Goal: Task Accomplishment & Management: Use online tool/utility

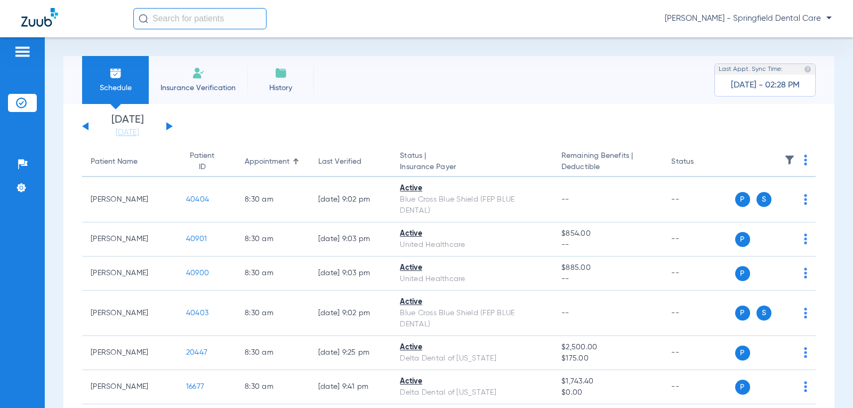
click at [196, 15] on input "text" at bounding box center [199, 18] width 133 height 21
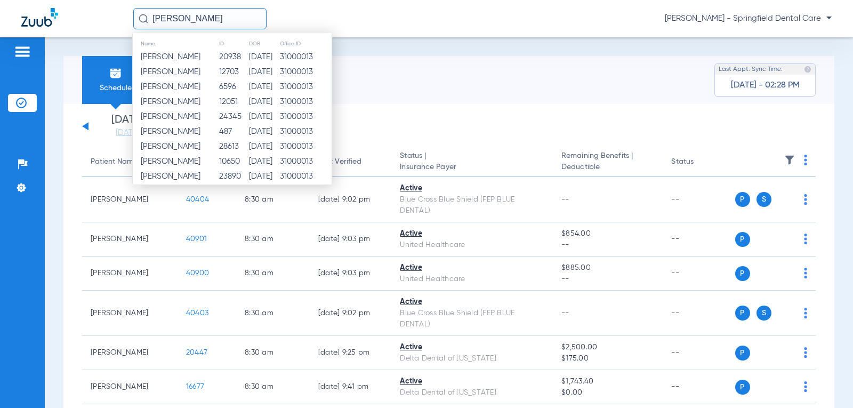
type input "[PERSON_NAME]"
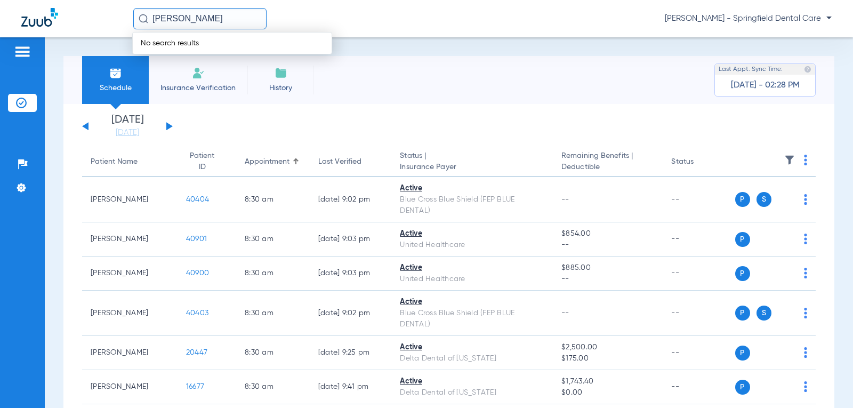
click at [229, 87] on span "Insurance Verification" at bounding box center [198, 88] width 83 height 11
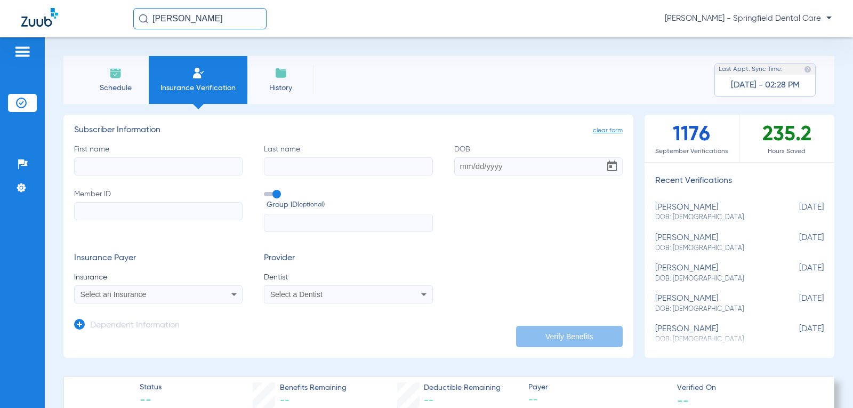
click at [160, 165] on input "First name" at bounding box center [158, 166] width 168 height 18
type input "[PERSON_NAME]"
click at [458, 167] on input "DOB" at bounding box center [538, 166] width 168 height 18
type input "[DATE]"
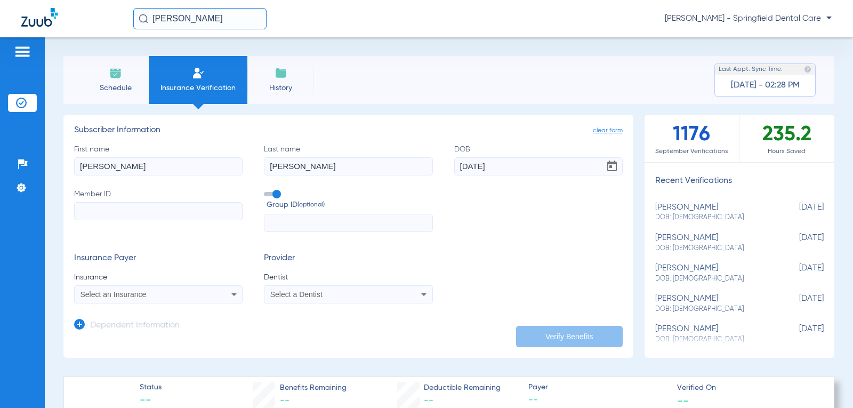
click at [119, 215] on input "Member ID" at bounding box center [158, 211] width 168 height 18
paste input "337725923"
type input "337725923"
click at [188, 293] on div "Select an Insurance" at bounding box center [142, 294] width 125 height 7
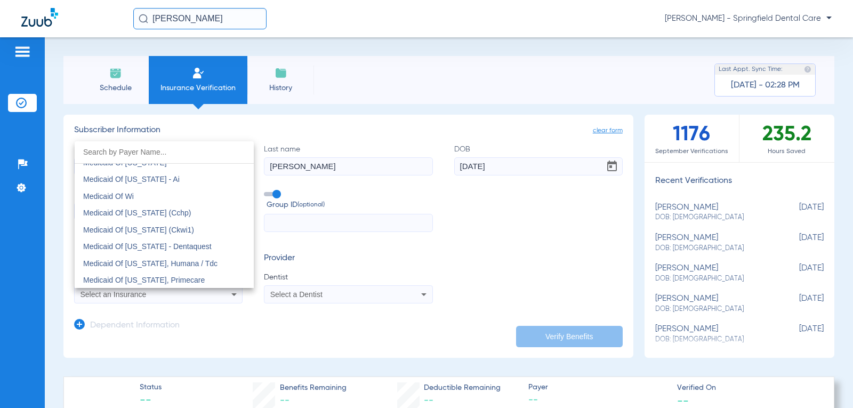
scroll to position [5171, 0]
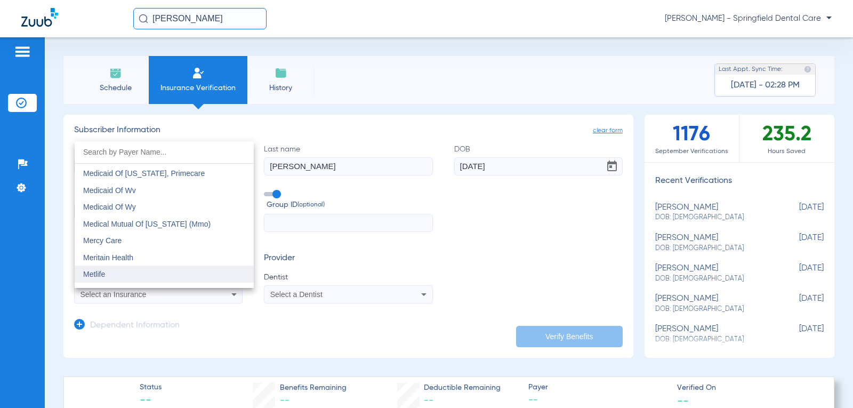
click at [119, 275] on mat-option "Metlife" at bounding box center [164, 273] width 179 height 17
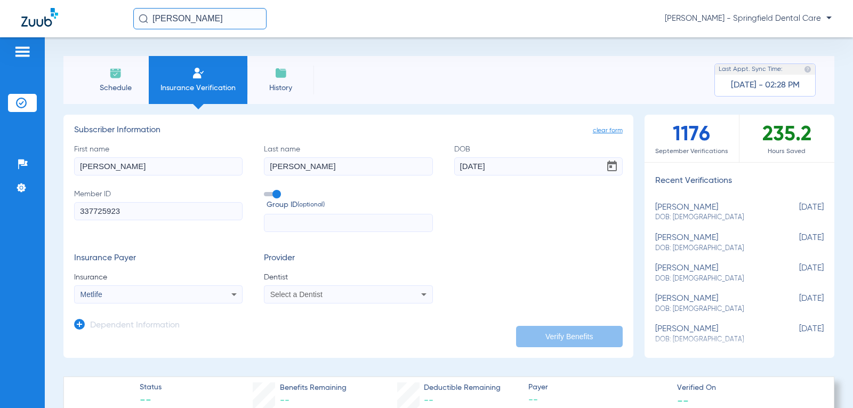
click at [365, 294] on div "Select a Dentist" at bounding box center [332, 294] width 125 height 7
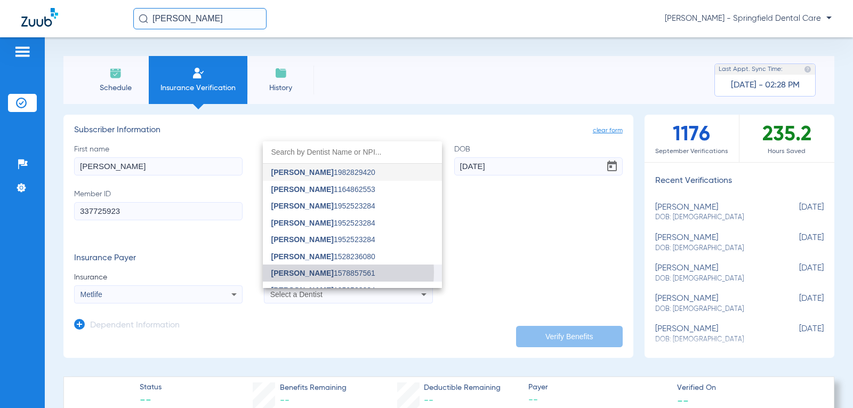
click at [331, 272] on span "[PERSON_NAME] 1578857561" at bounding box center [323, 272] width 104 height 7
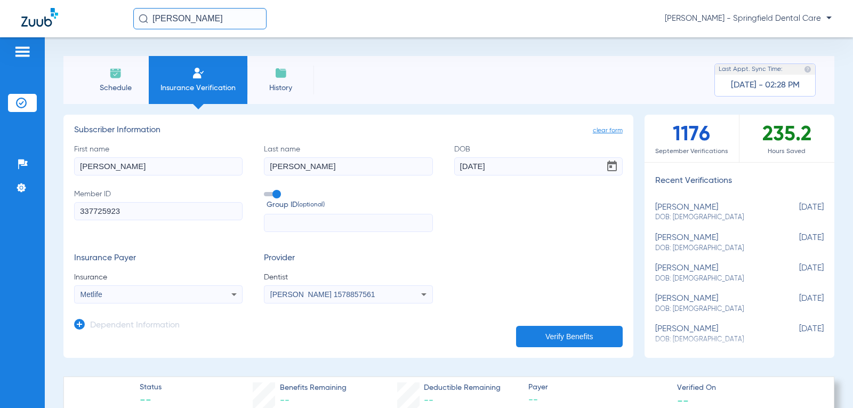
click at [575, 335] on button "Verify Benefits" at bounding box center [569, 336] width 107 height 21
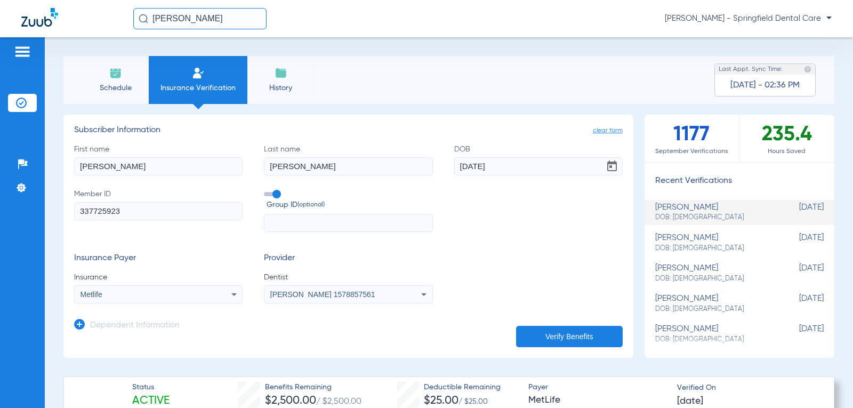
click at [577, 164] on input "[DATE]" at bounding box center [538, 166] width 168 height 18
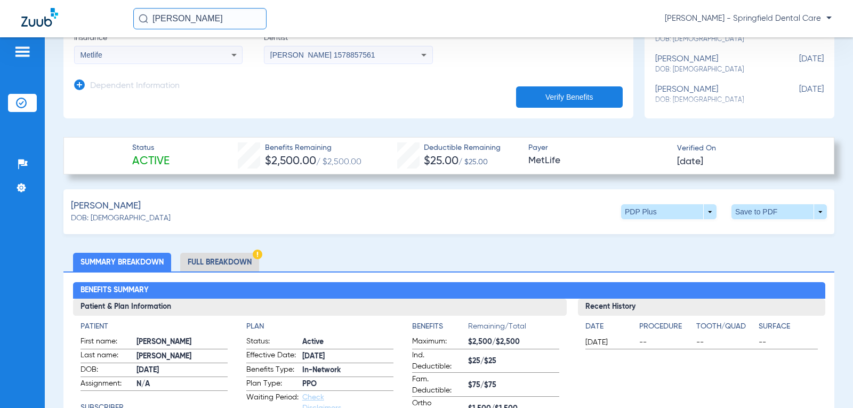
scroll to position [267, 0]
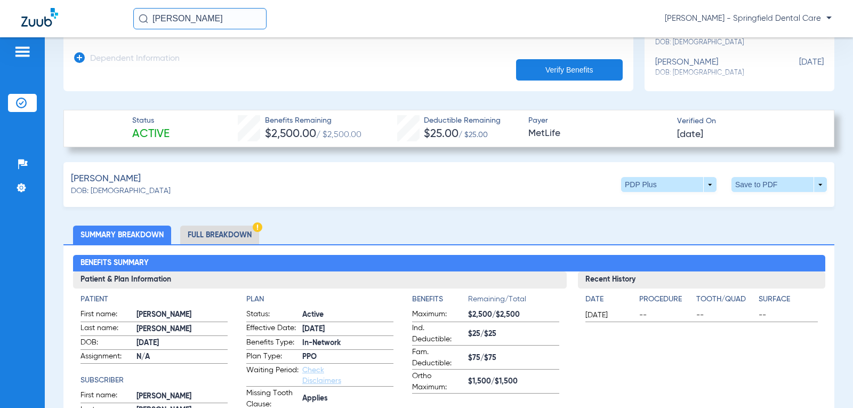
click at [216, 231] on li "Full Breakdown" at bounding box center [219, 234] width 79 height 19
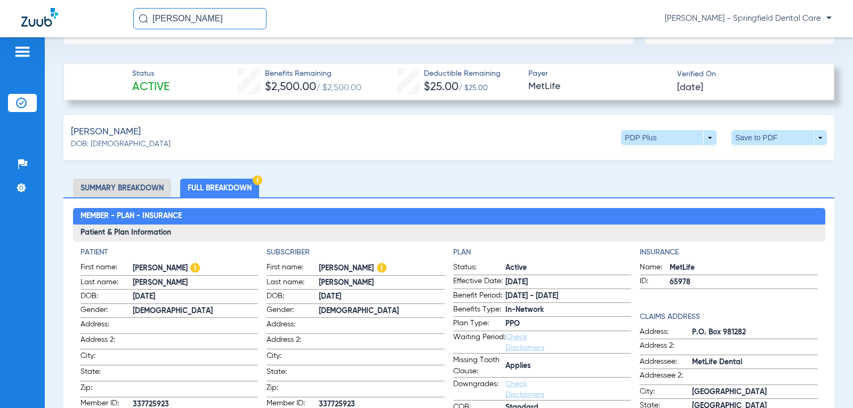
scroll to position [320, 0]
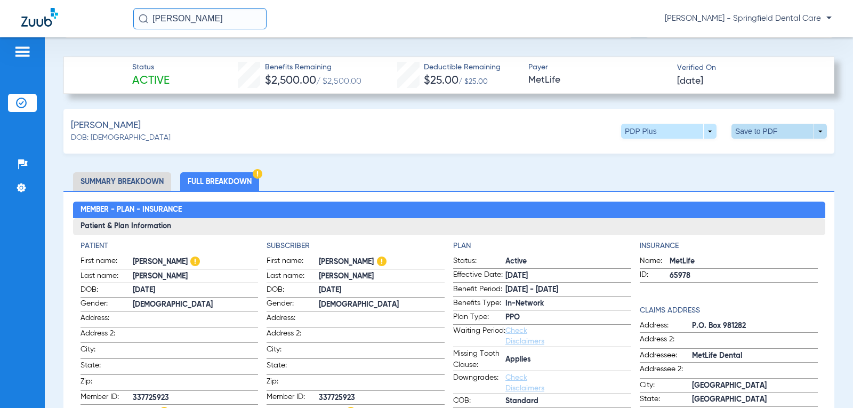
click at [783, 132] on span at bounding box center [780, 131] width 26 height 26
click at [688, 152] on span "Save to PDF" at bounding box center [691, 151] width 42 height 7
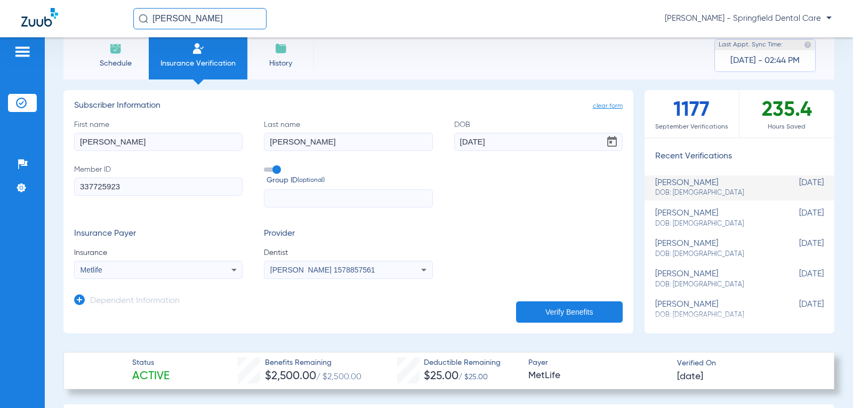
scroll to position [0, 0]
